Goal: Navigation & Orientation: Understand site structure

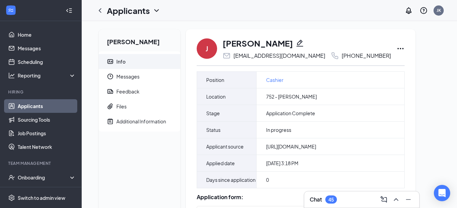
click at [398, 49] on icon "Ellipses" at bounding box center [401, 48] width 6 height 1
click at [100, 10] on icon "ChevronLeft" at bounding box center [100, 10] width 8 height 8
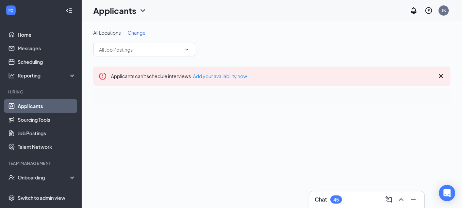
click at [143, 10] on icon "ChevronDown" at bounding box center [143, 10] width 8 height 8
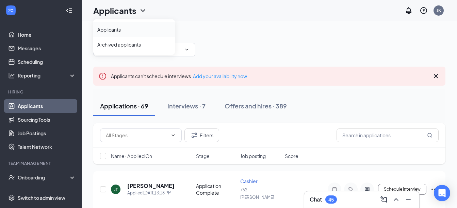
click at [114, 30] on link "Applicants" at bounding box center [134, 29] width 74 height 7
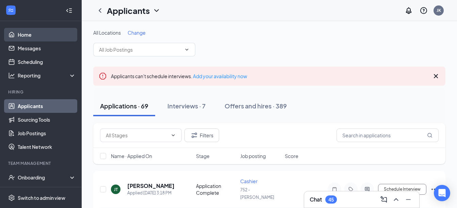
click at [28, 33] on link "Home" at bounding box center [47, 35] width 58 height 14
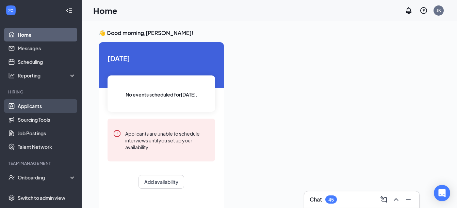
click at [33, 108] on link "Applicants" at bounding box center [47, 106] width 58 height 14
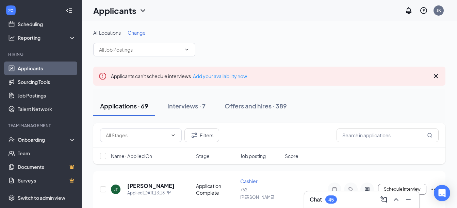
scroll to position [39, 0]
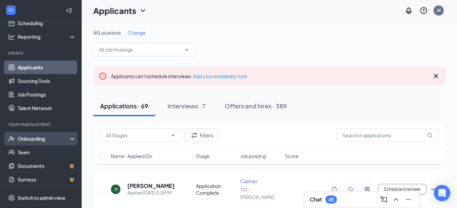
click at [33, 138] on div "Onboarding" at bounding box center [44, 138] width 52 height 7
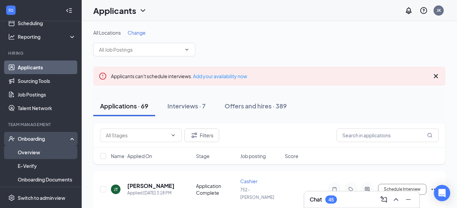
click at [29, 155] on link "Overview" at bounding box center [47, 153] width 58 height 14
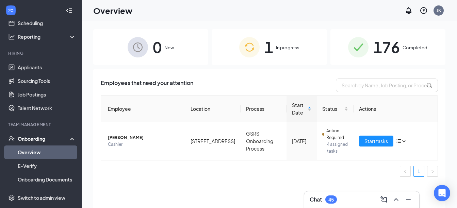
click at [135, 45] on img at bounding box center [138, 47] width 20 height 20
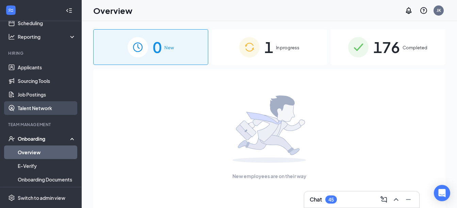
click at [41, 110] on link "Talent Network" at bounding box center [47, 108] width 58 height 14
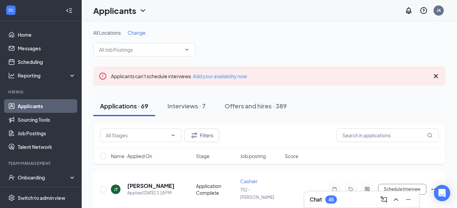
click at [436, 76] on icon "Cross" at bounding box center [436, 76] width 4 height 4
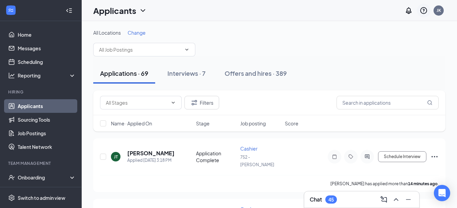
click at [422, 10] on icon "QuestionInfo" at bounding box center [424, 10] width 8 height 8
click at [373, 48] on link "Help center" at bounding box center [390, 46] width 74 height 7
click at [188, 49] on icon "ChevronDown" at bounding box center [187, 50] width 3 height 2
